Goal: Task Accomplishment & Management: Use online tool/utility

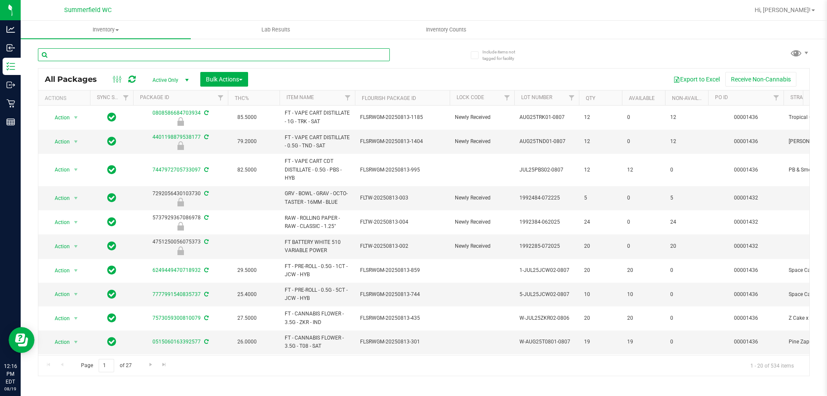
click at [150, 56] on input "text" at bounding box center [214, 54] width 352 height 13
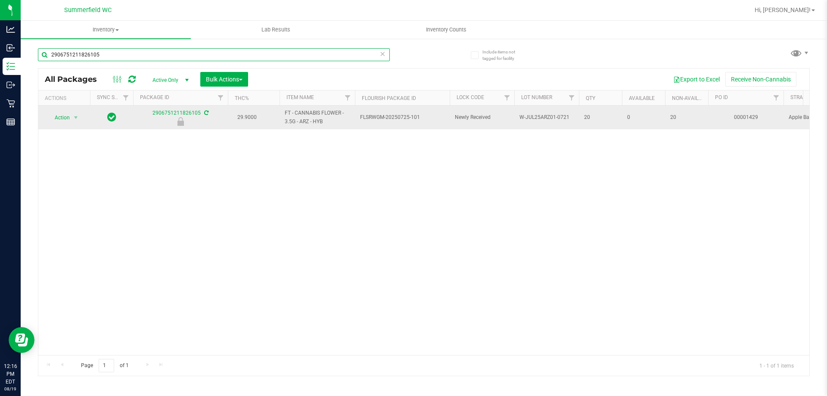
type input "2906751211826105"
click at [112, 114] on icon at bounding box center [111, 117] width 9 height 10
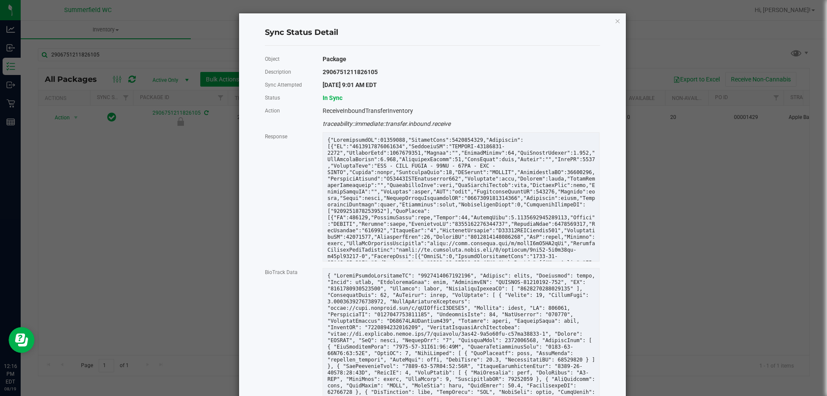
click at [105, 174] on ngb-modal-window "Sync Status Detail Object Package Description 2906751211826105 Sync Attempted […" at bounding box center [417, 198] width 834 height 396
click at [615, 22] on icon "Close" at bounding box center [618, 21] width 6 height 10
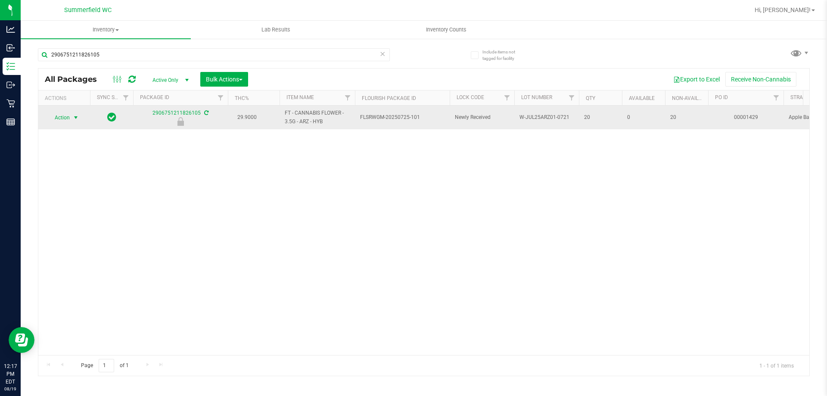
click at [73, 116] on span "select" at bounding box center [75, 117] width 7 height 7
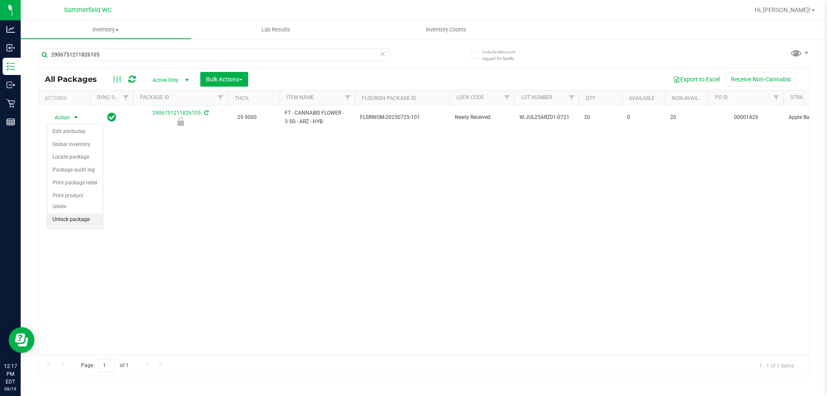
click at [74, 213] on li "Unlock package" at bounding box center [74, 219] width 55 height 13
